Goal: Task Accomplishment & Management: Use online tool/utility

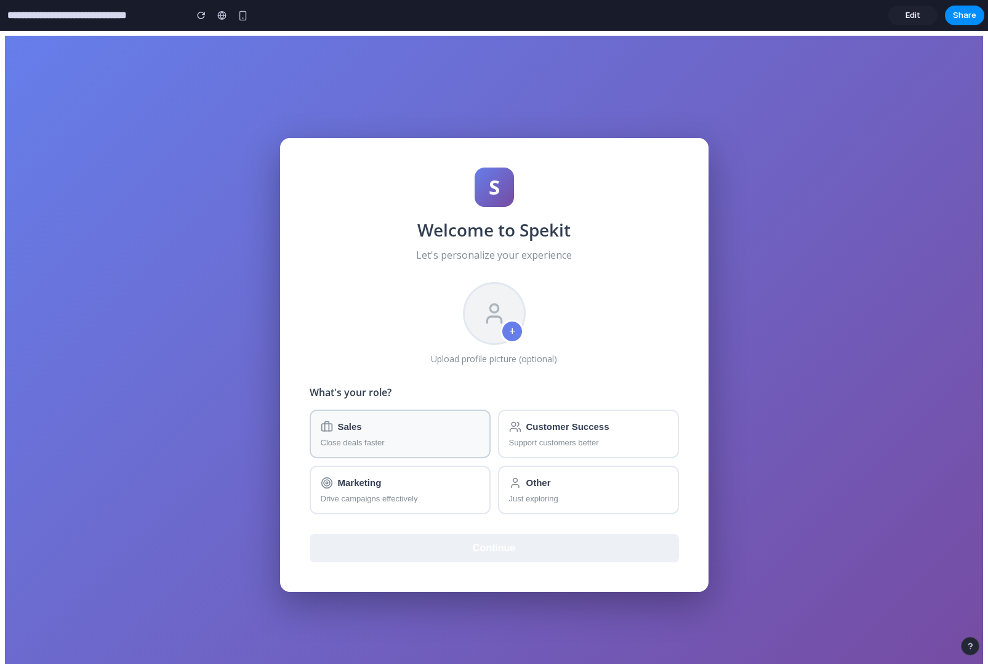
click at [424, 432] on div "Sales" at bounding box center [400, 426] width 159 height 12
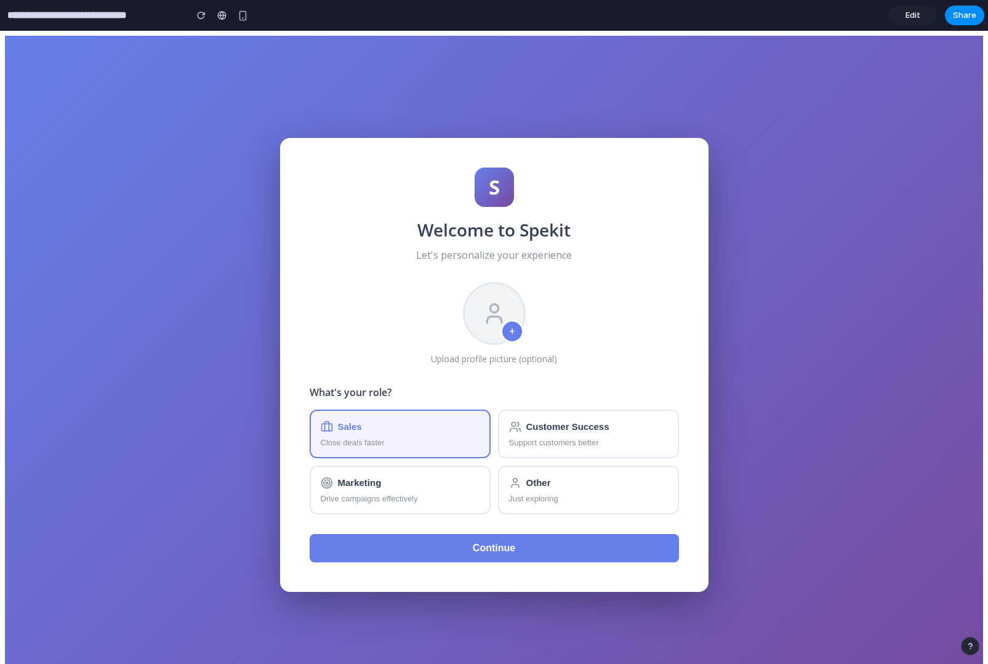
click at [497, 542] on span "Continue" at bounding box center [494, 547] width 42 height 10
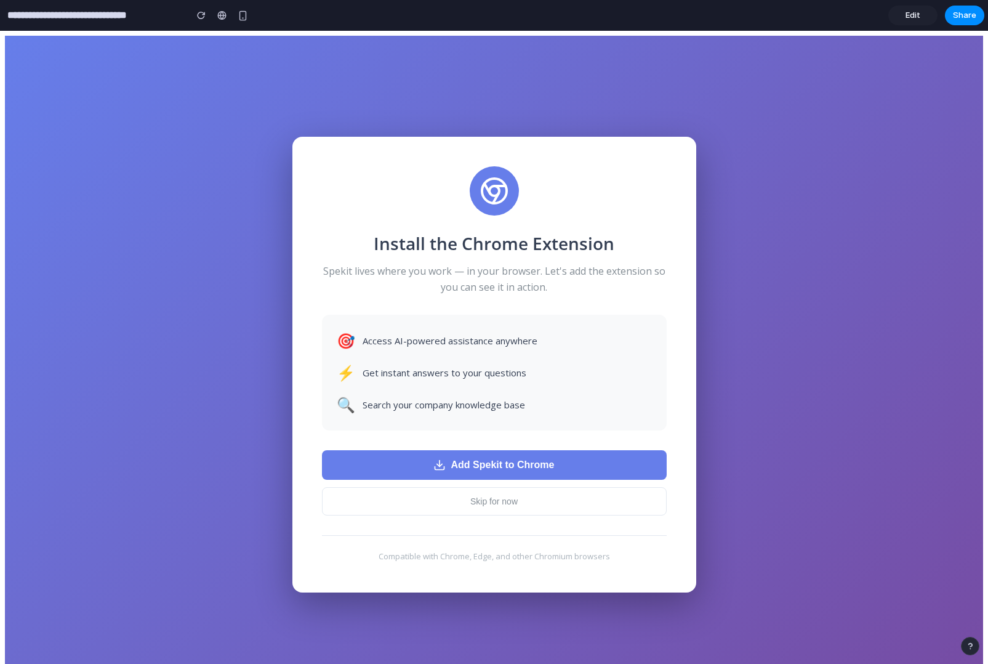
click at [491, 468] on span "Add Spekit to Chrome" at bounding box center [502, 464] width 103 height 11
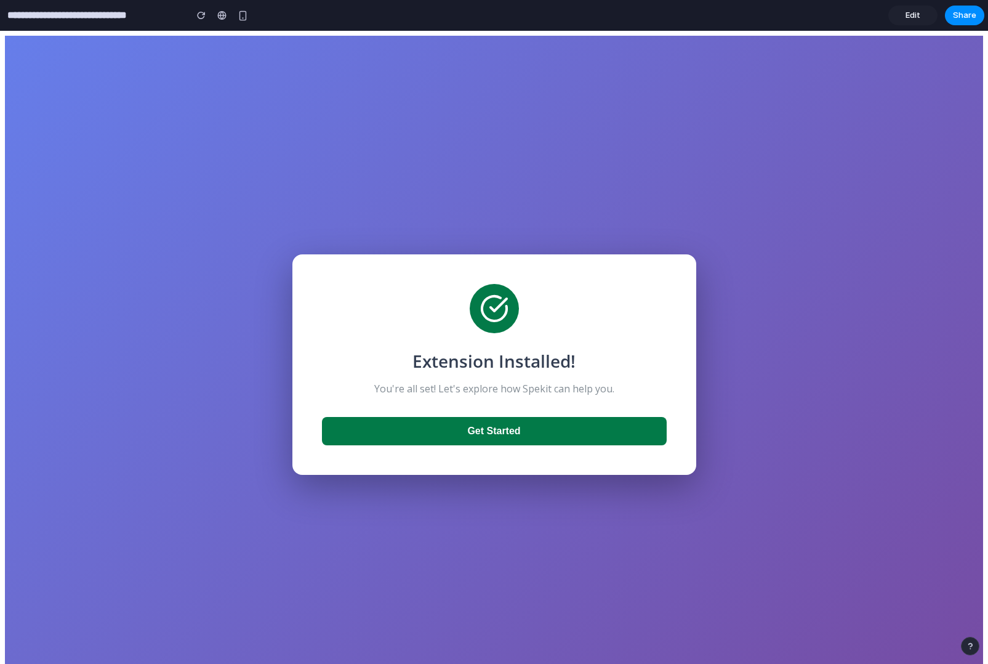
click at [570, 420] on button "Get Started" at bounding box center [494, 431] width 345 height 28
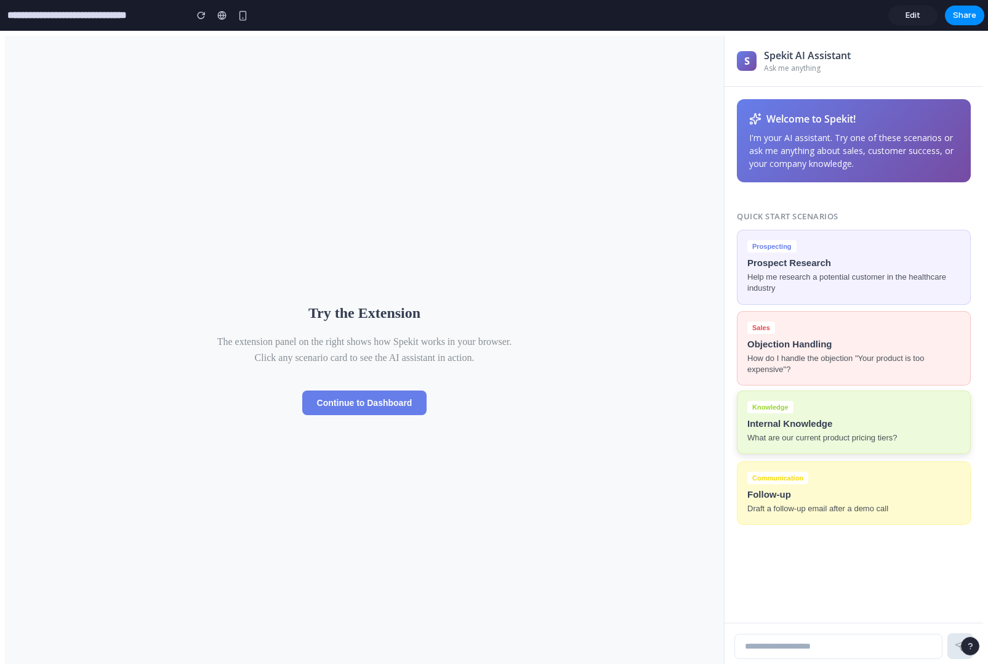
click at [841, 422] on h6 "Internal Knowledge" at bounding box center [853, 423] width 213 height 10
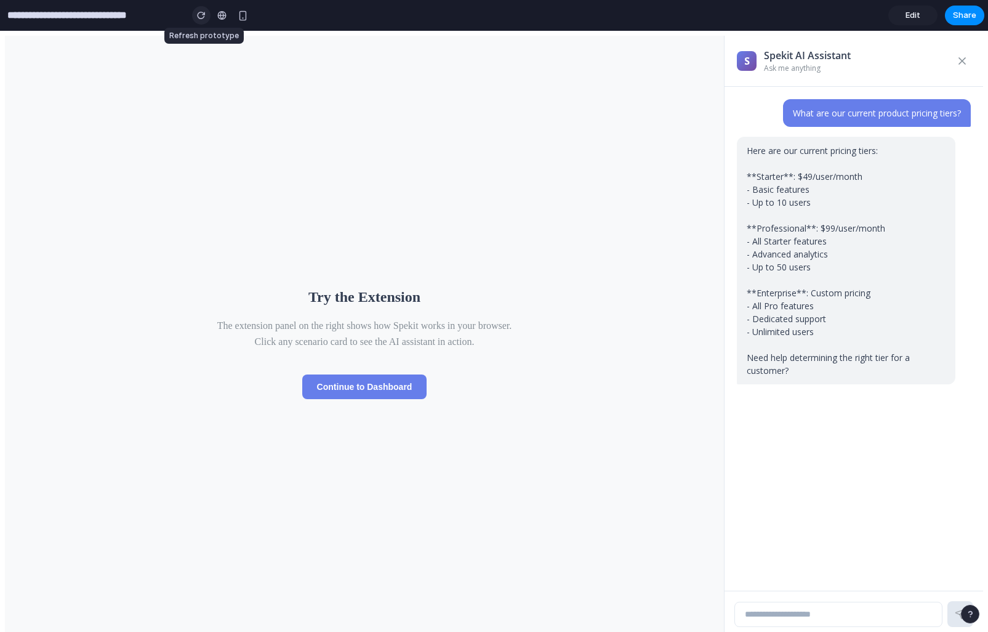
click at [207, 15] on button "button" at bounding box center [201, 15] width 18 height 18
click at [199, 15] on div "button" at bounding box center [201, 15] width 9 height 9
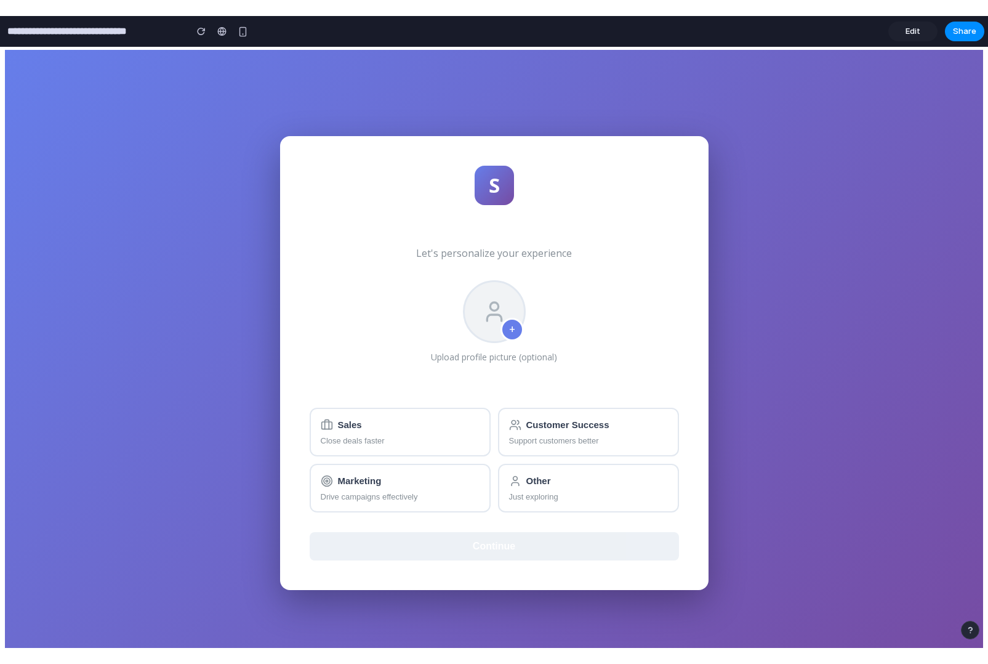
scroll to position [2, 0]
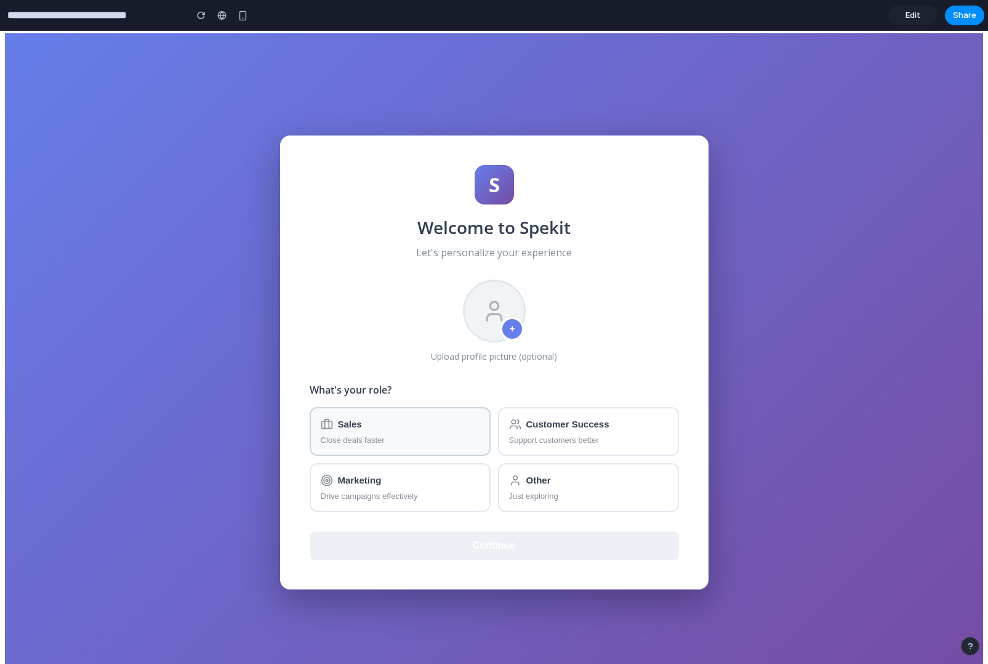
click at [377, 446] on button "Sales Close deals faster" at bounding box center [400, 431] width 181 height 49
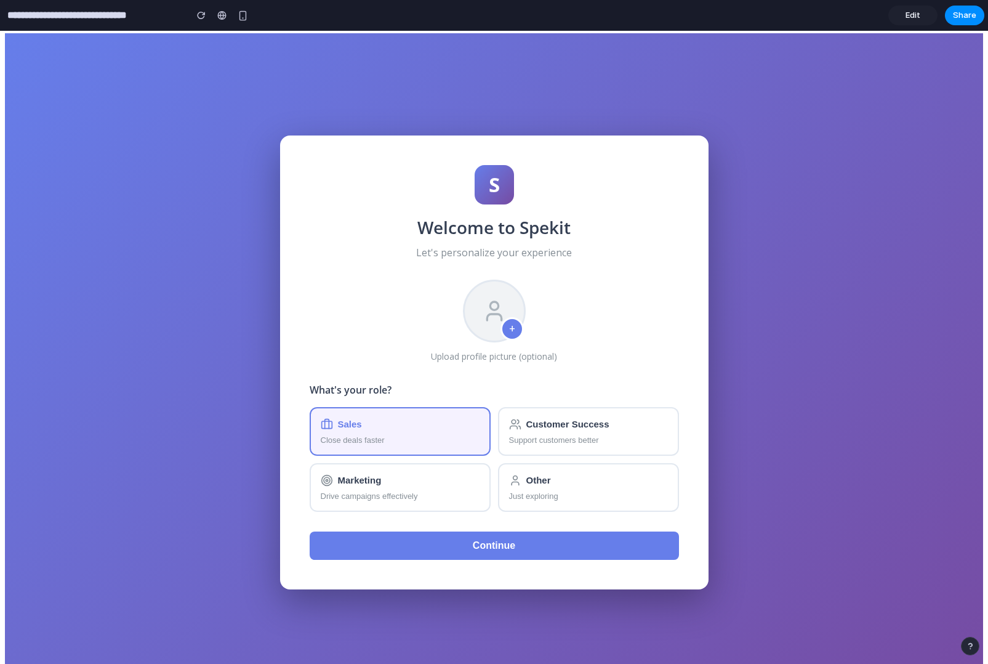
click at [501, 543] on span "Continue" at bounding box center [494, 545] width 42 height 10
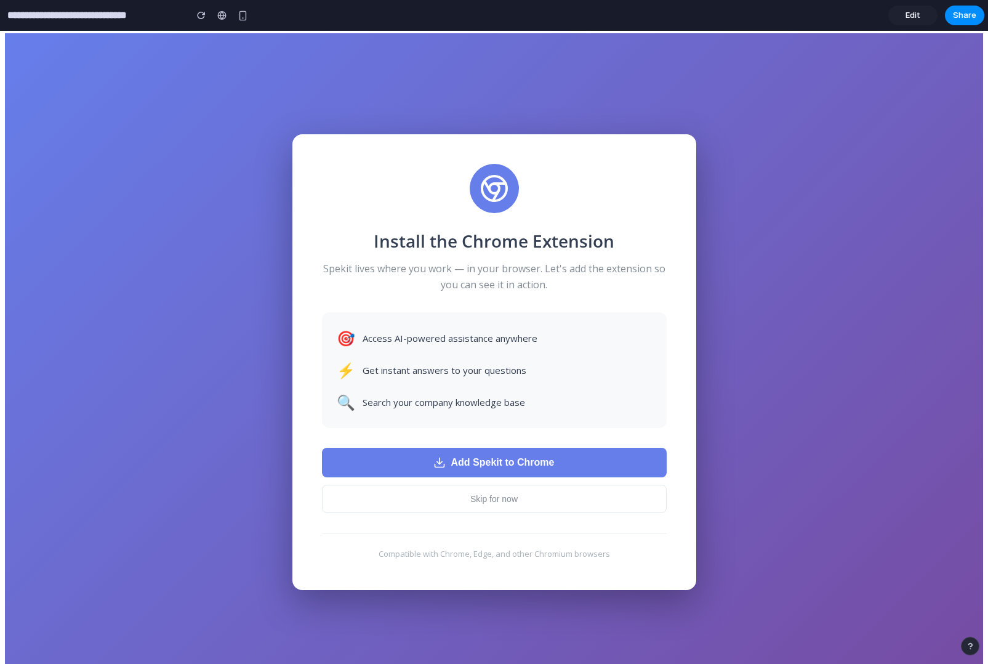
click at [614, 469] on button "Add Spekit to Chrome" at bounding box center [494, 463] width 345 height 30
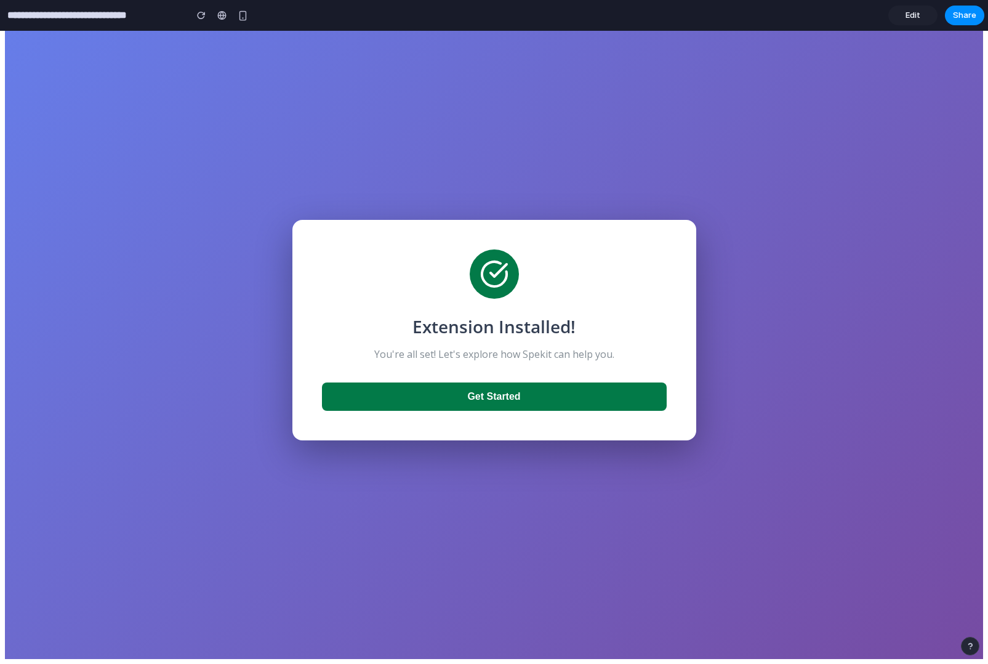
click at [605, 411] on div "Extension Installed! You're all set! Let's explore how Spekit can help you. Get…" at bounding box center [494, 330] width 404 height 220
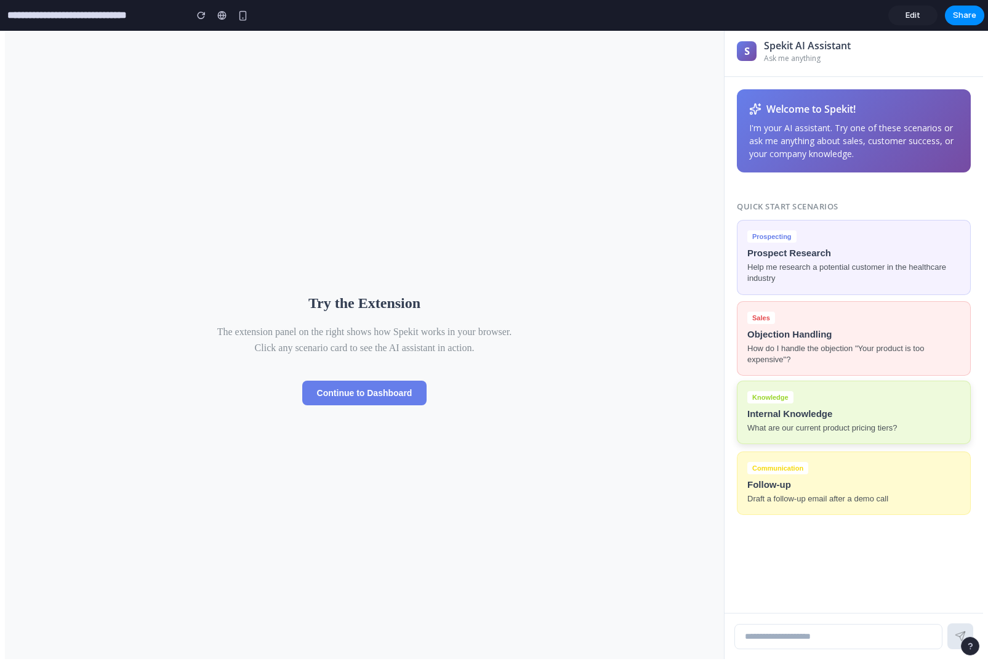
click at [829, 400] on button "Knowledge Internal Knowledge What are our current product pricing tiers?" at bounding box center [854, 411] width 234 height 63
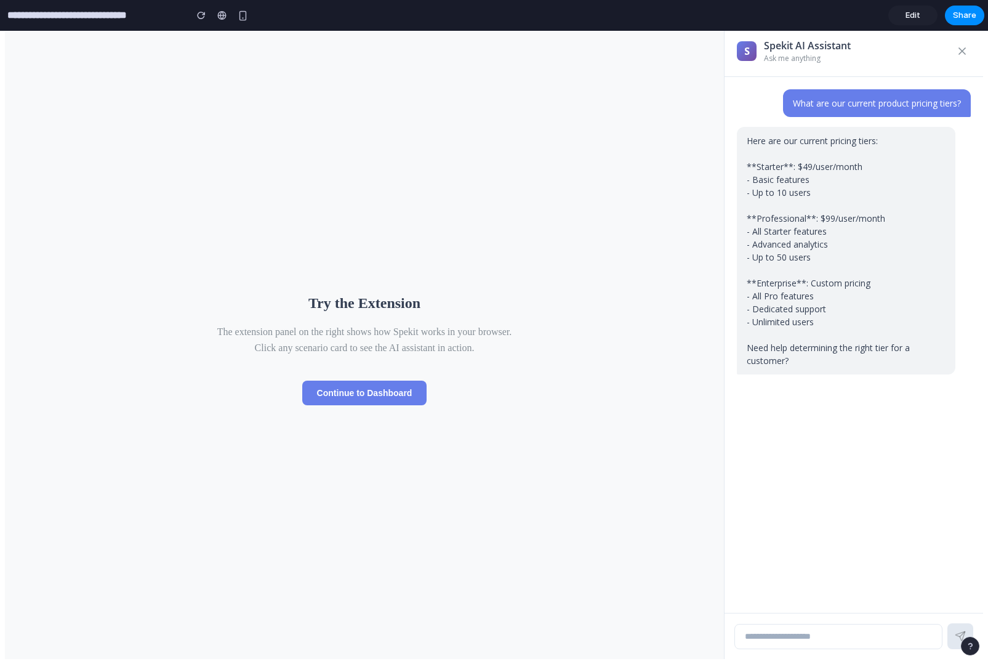
click at [864, 68] on div "S Spekit AI Assistant Ask me anything" at bounding box center [854, 51] width 259 height 51
click at [388, 396] on button "Continue to Dashboard" at bounding box center [364, 392] width 125 height 25
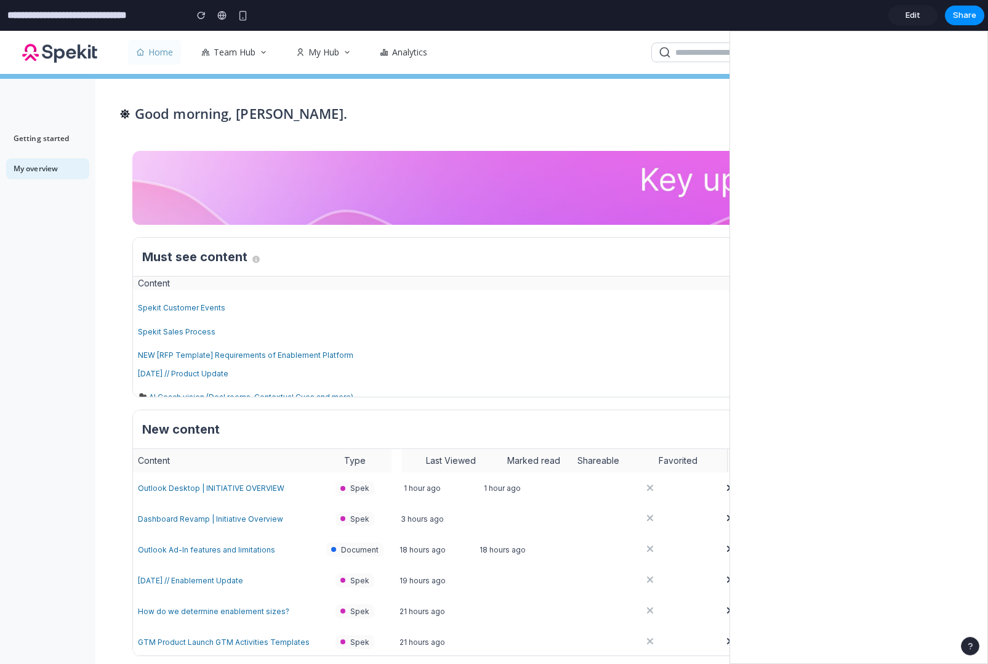
scroll to position [0, 0]
